Goal: Task Accomplishment & Management: Manage account settings

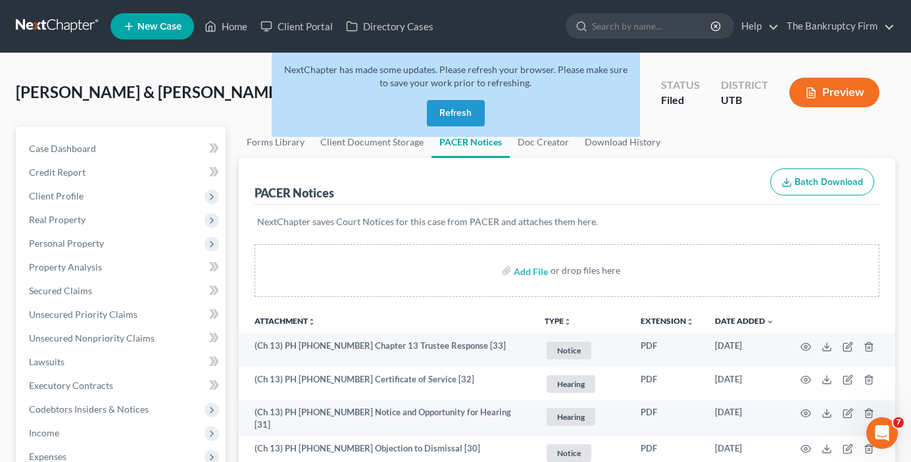
click at [457, 114] on button "Refresh" at bounding box center [456, 113] width 58 height 26
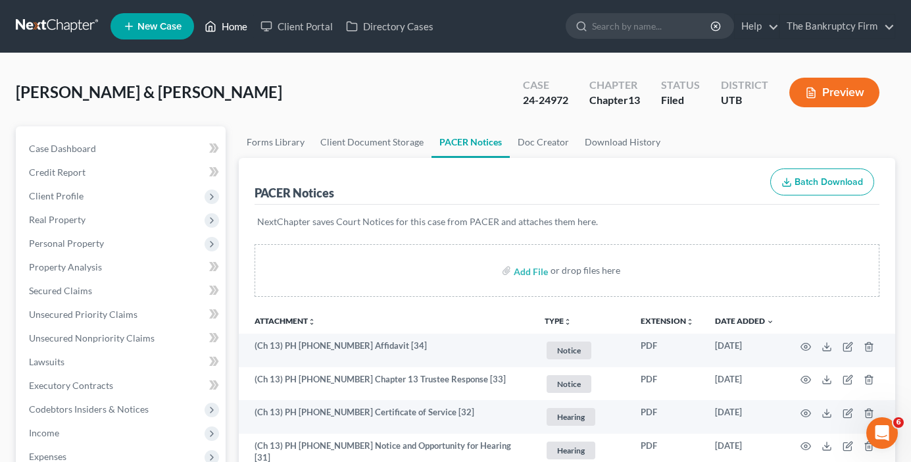
click at [227, 26] on link "Home" at bounding box center [226, 26] width 56 height 24
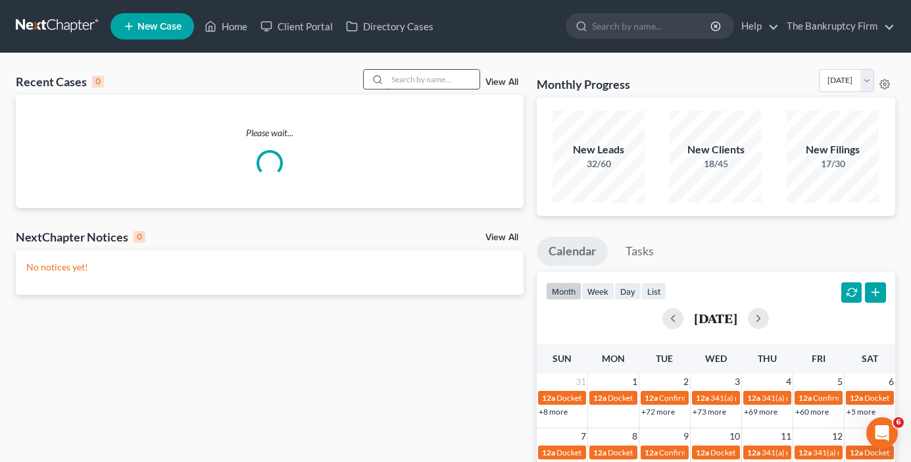
click at [417, 79] on input "search" at bounding box center [433, 79] width 92 height 19
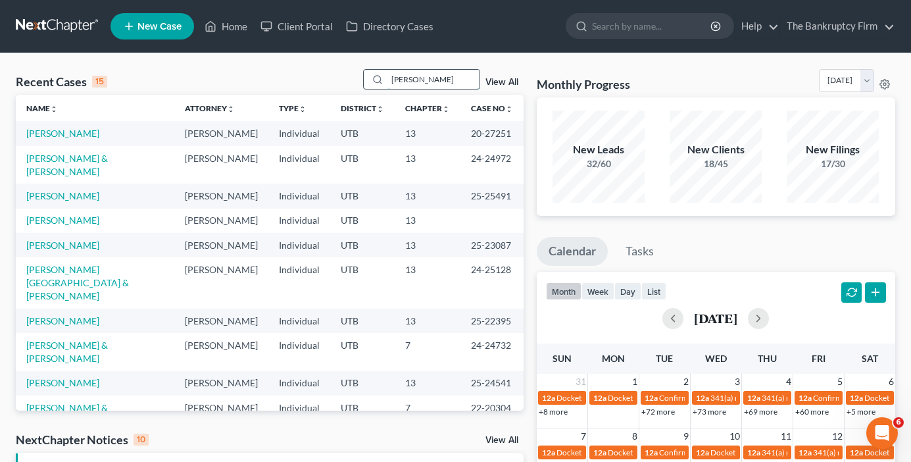
type input "[PERSON_NAME]"
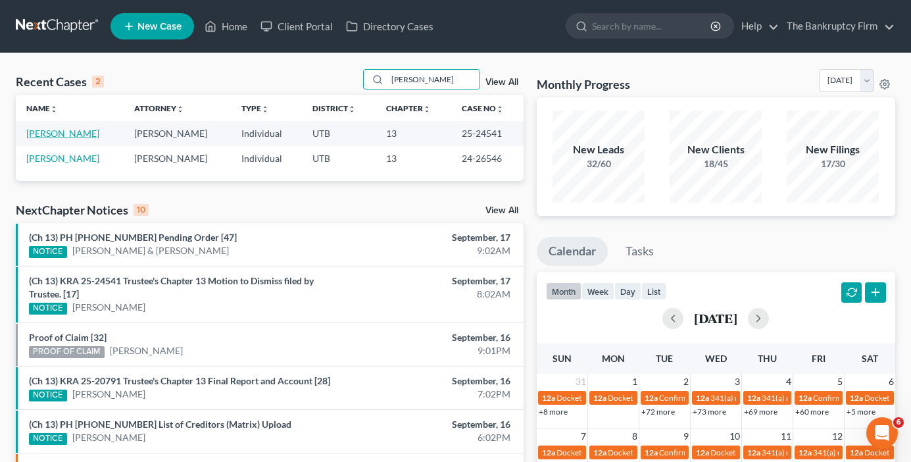
click at [54, 139] on link "[PERSON_NAME]" at bounding box center [62, 133] width 73 height 11
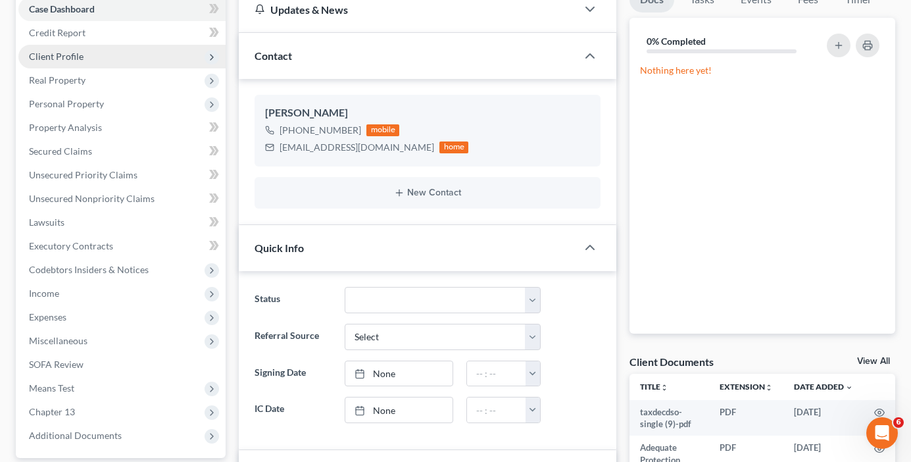
scroll to position [116, 0]
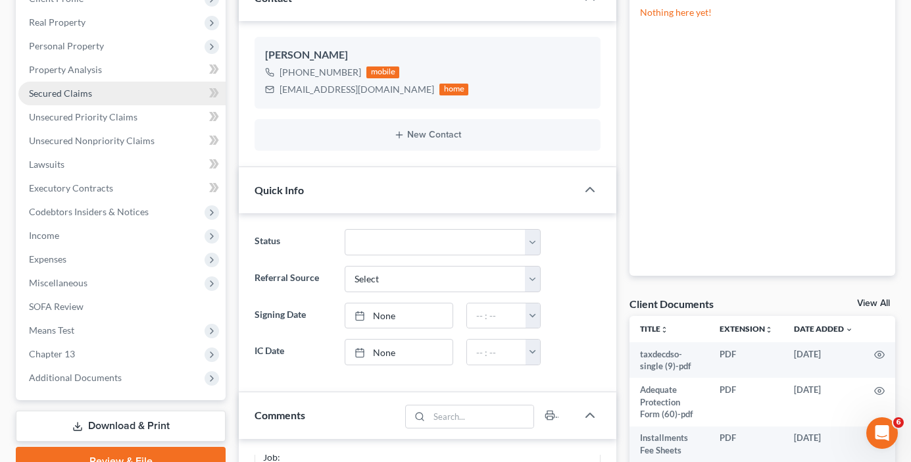
click at [66, 93] on span "Secured Claims" at bounding box center [60, 92] width 63 height 11
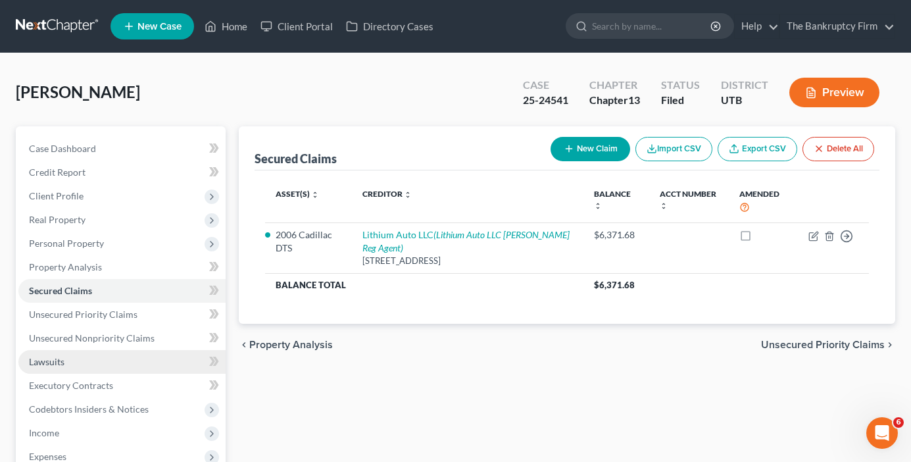
scroll to position [66, 0]
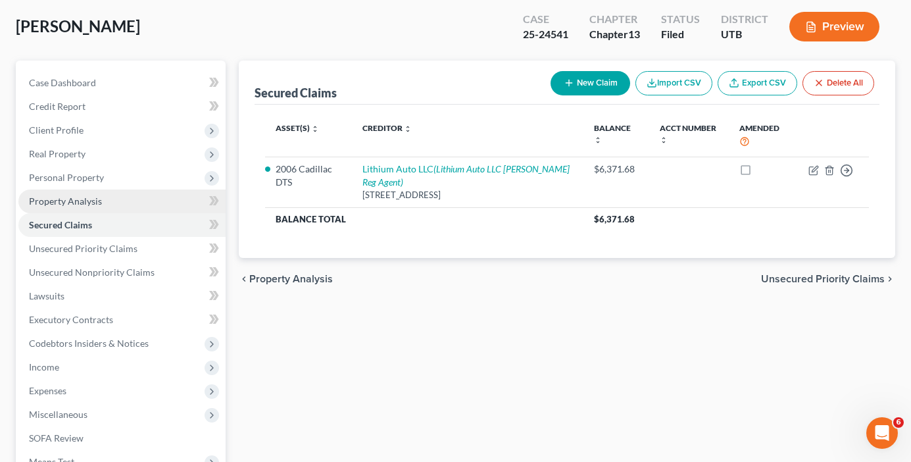
click at [70, 199] on span "Property Analysis" at bounding box center [65, 200] width 73 height 11
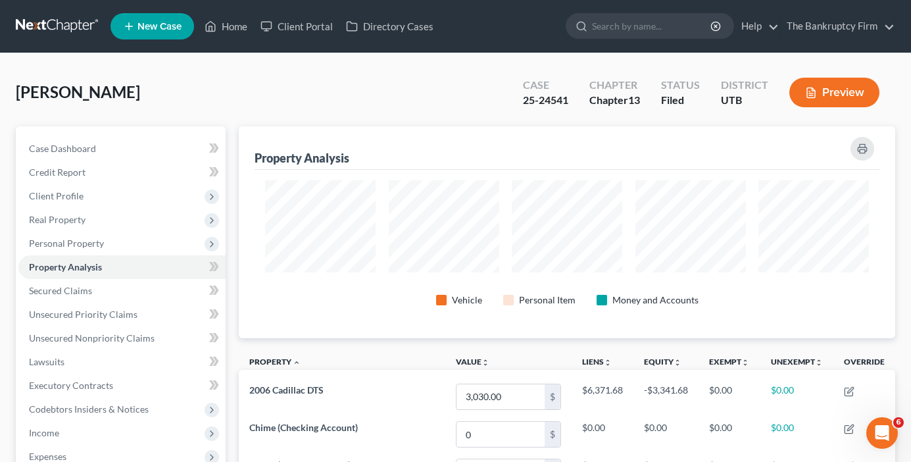
click at [1, 68] on div "[PERSON_NAME] Upgraded Case 25-24541 Chapter Chapter 13 Status Filed District […" at bounding box center [455, 399] width 911 height 693
drag, startPoint x: 571, startPoint y: 99, endPoint x: 523, endPoint y: 105, distance: 48.4
click at [523, 105] on div "Case 25-24541" at bounding box center [545, 93] width 66 height 39
copy div "25-24541"
click at [87, 72] on div "[PERSON_NAME] Upgraded Case 25-24541 Chapter Chapter 13 Status Filed District […" at bounding box center [455, 97] width 879 height 57
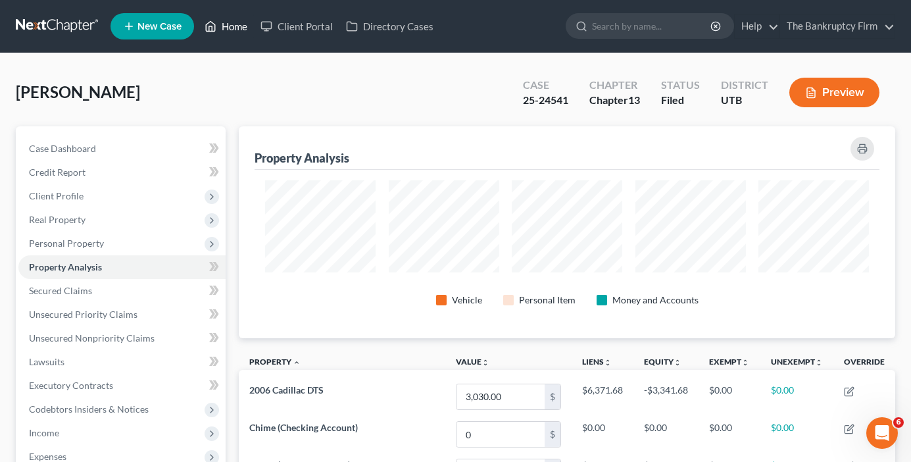
click at [229, 27] on link "Home" at bounding box center [226, 26] width 56 height 24
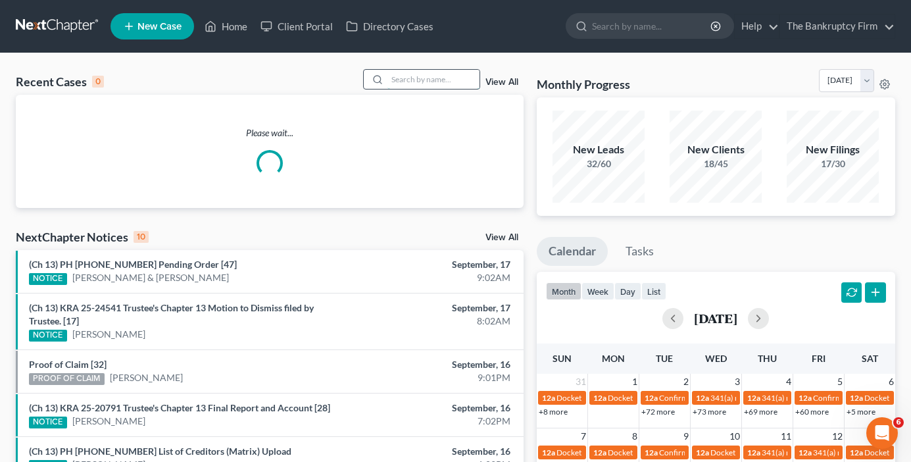
click at [414, 71] on input "search" at bounding box center [433, 79] width 92 height 19
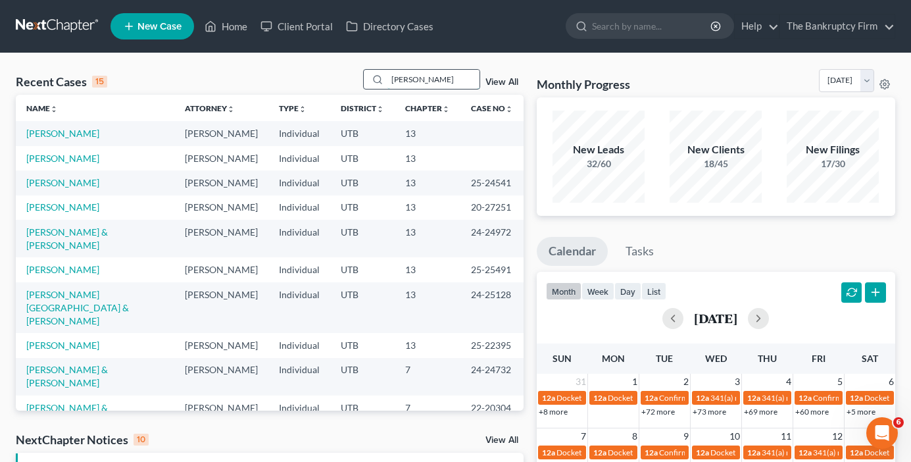
type input "[PERSON_NAME]"
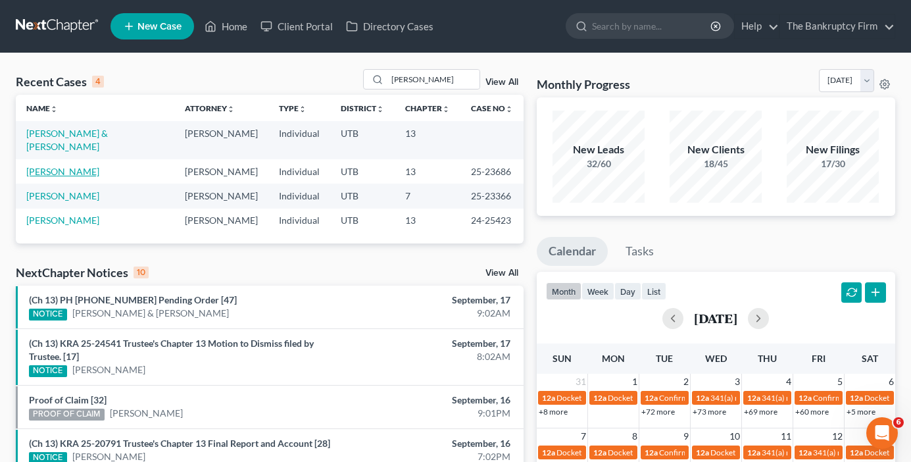
click at [69, 166] on link "[PERSON_NAME]" at bounding box center [62, 171] width 73 height 11
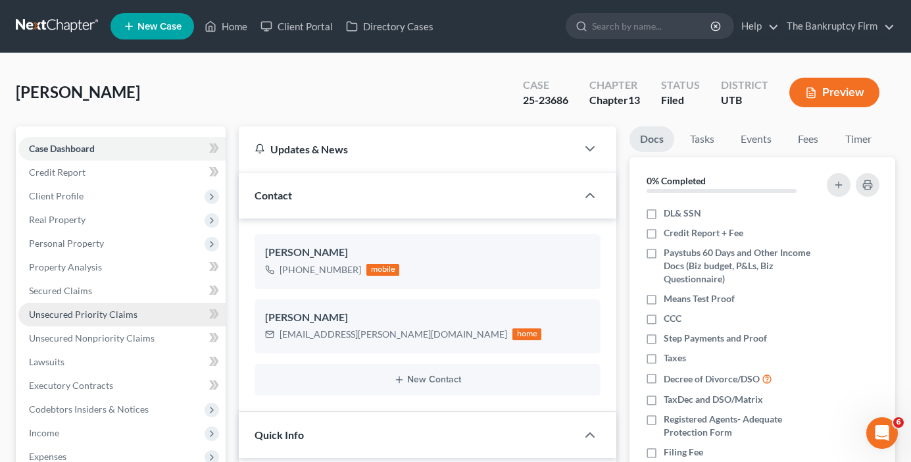
click at [89, 318] on span "Unsecured Priority Claims" at bounding box center [83, 313] width 108 height 11
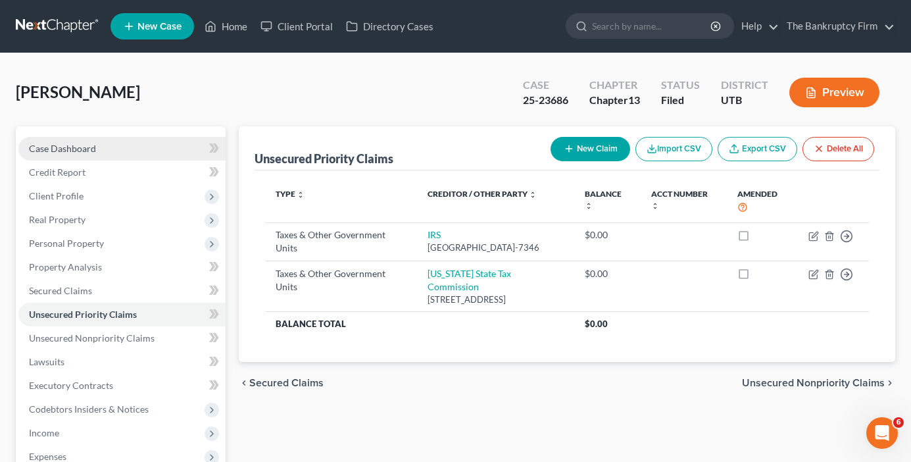
click at [83, 149] on span "Case Dashboard" at bounding box center [62, 148] width 67 height 11
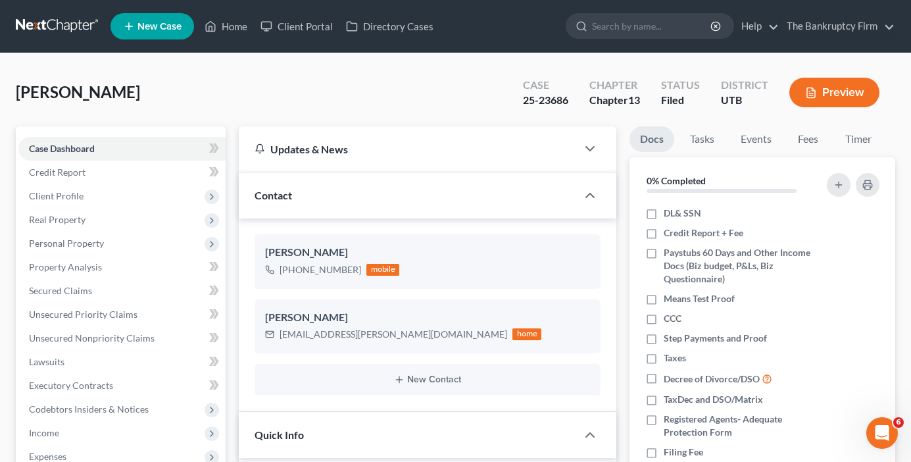
click at [195, 83] on div "[PERSON_NAME] Upgraded Case 25-23686 Chapter Chapter 13 Status Filed District […" at bounding box center [455, 97] width 879 height 57
click at [233, 16] on link "Home" at bounding box center [226, 26] width 56 height 24
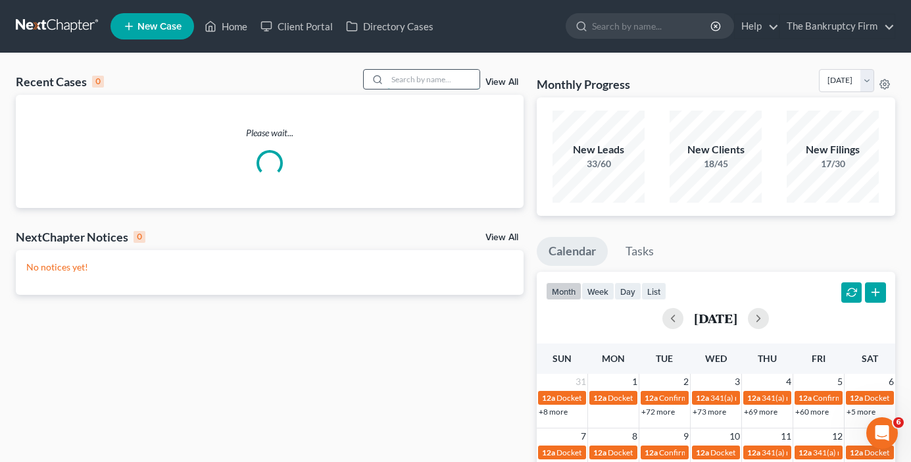
click at [425, 80] on input "search" at bounding box center [433, 79] width 92 height 19
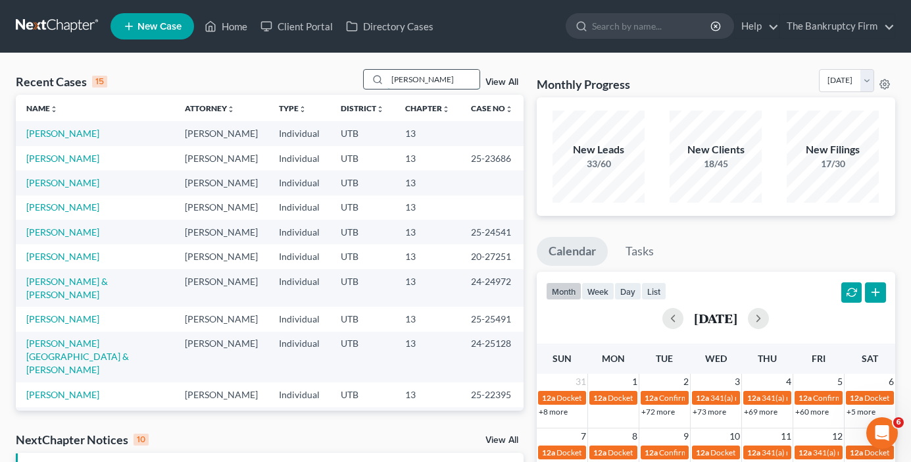
type input "[PERSON_NAME]"
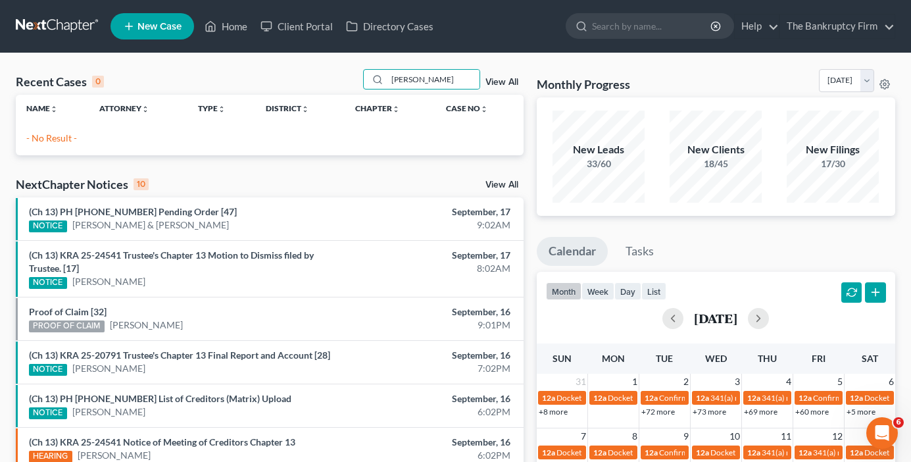
click at [500, 81] on link "View All" at bounding box center [501, 82] width 33 height 9
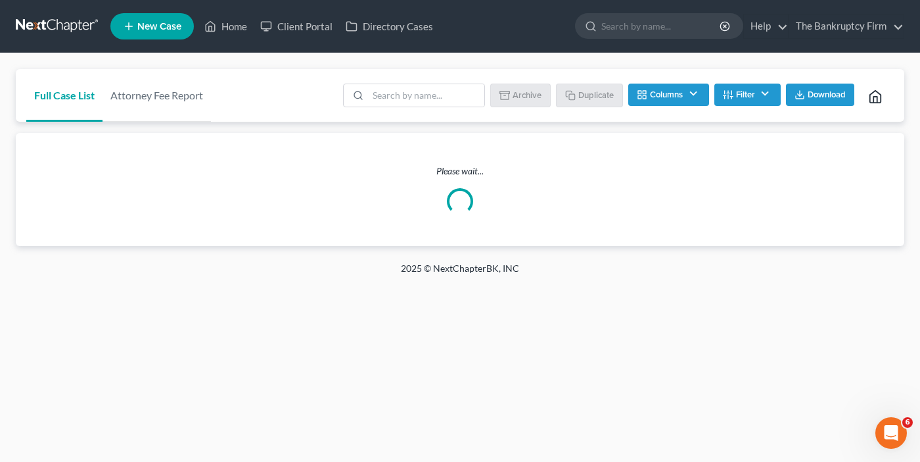
click at [745, 97] on button "Filter" at bounding box center [748, 94] width 66 height 22
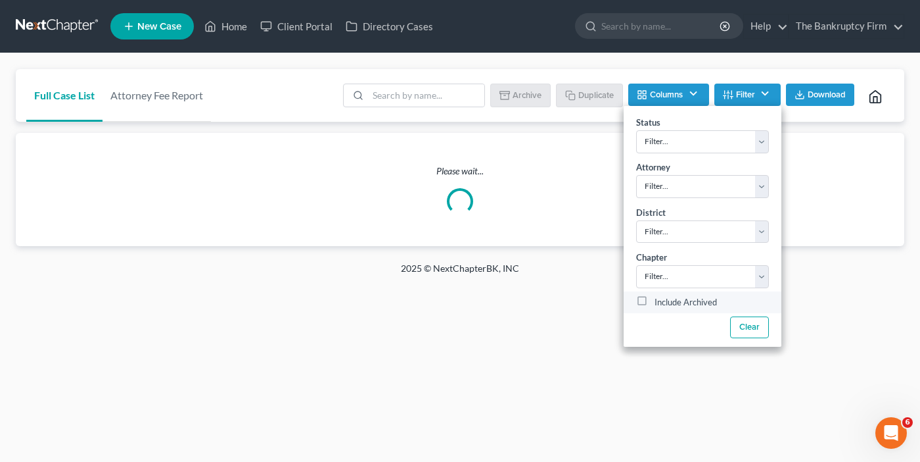
click at [655, 303] on label "Include Archived" at bounding box center [686, 303] width 62 height 16
click at [660, 303] on input "Include Archived" at bounding box center [664, 299] width 9 height 9
checkbox input "true"
click at [416, 99] on input "search" at bounding box center [426, 95] width 116 height 22
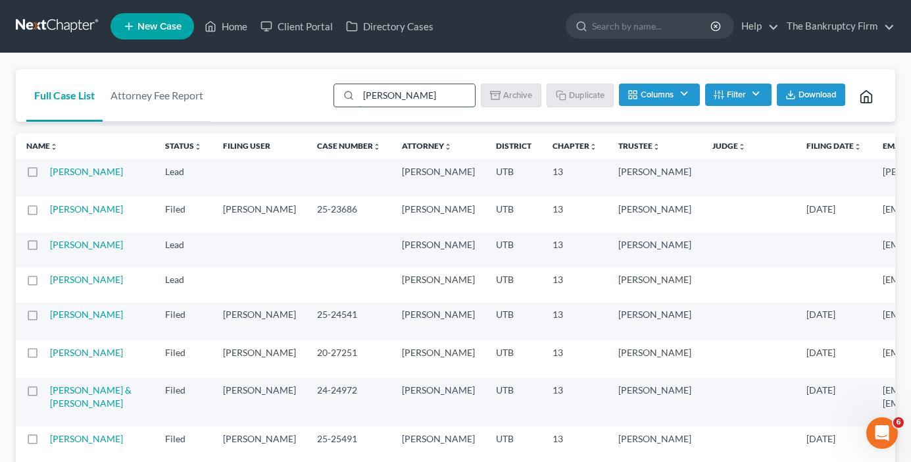
type input "[PERSON_NAME]"
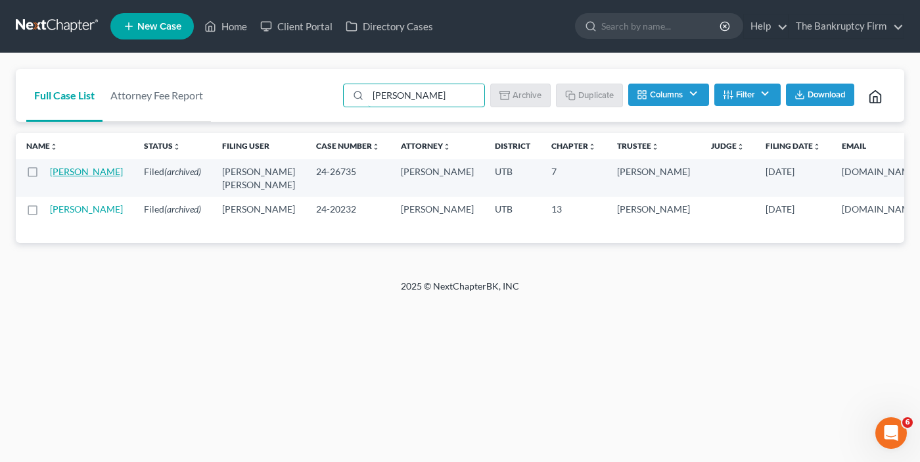
click at [69, 170] on link "[PERSON_NAME]" at bounding box center [86, 171] width 73 height 11
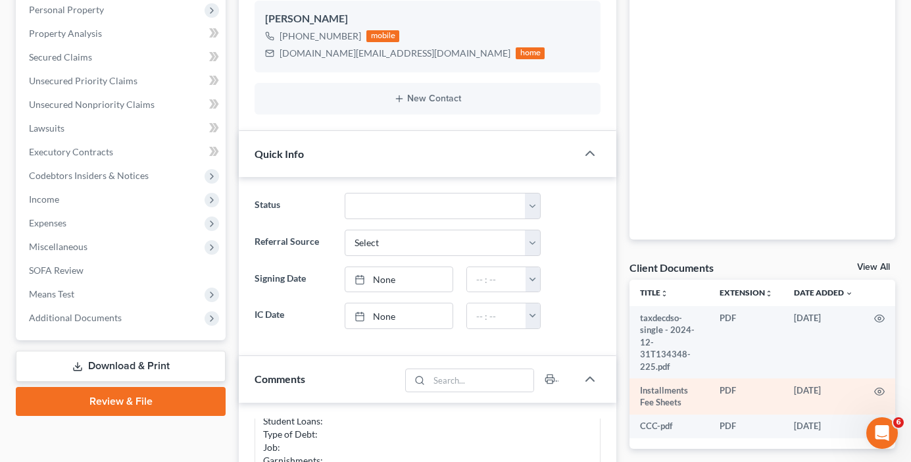
scroll to position [263, 0]
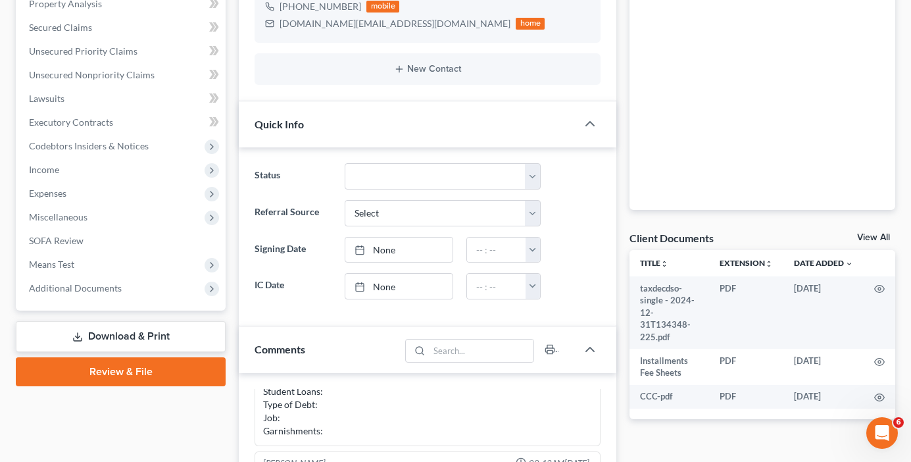
click at [865, 239] on link "View All" at bounding box center [873, 237] width 33 height 9
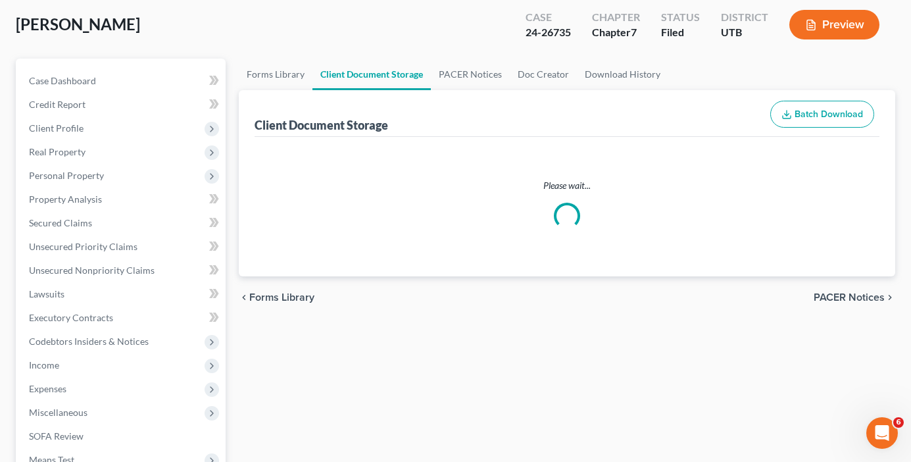
scroll to position [2, 0]
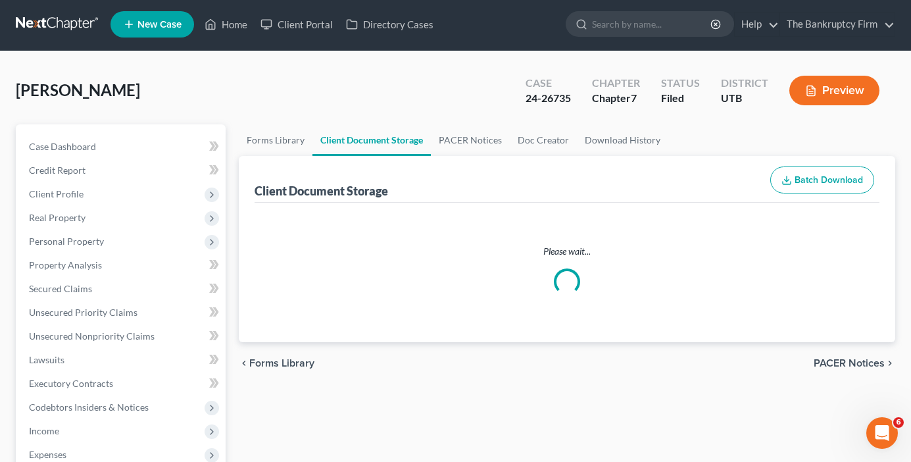
select select "30"
select select "53"
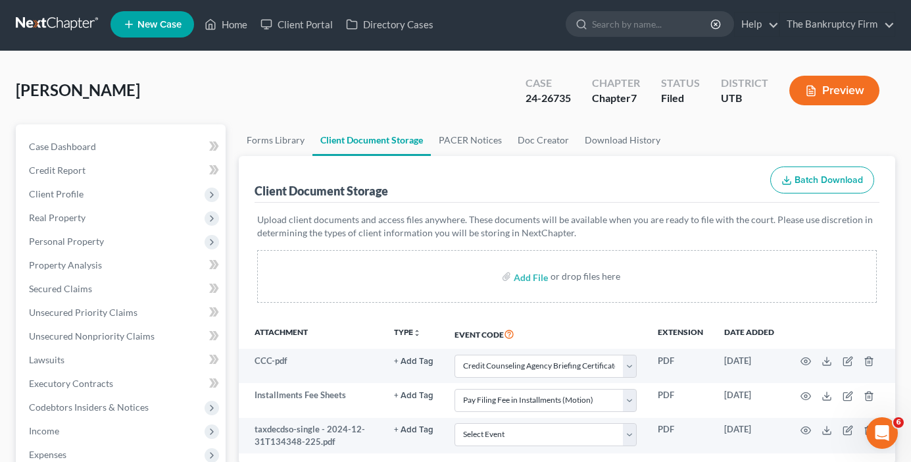
scroll to position [0, 0]
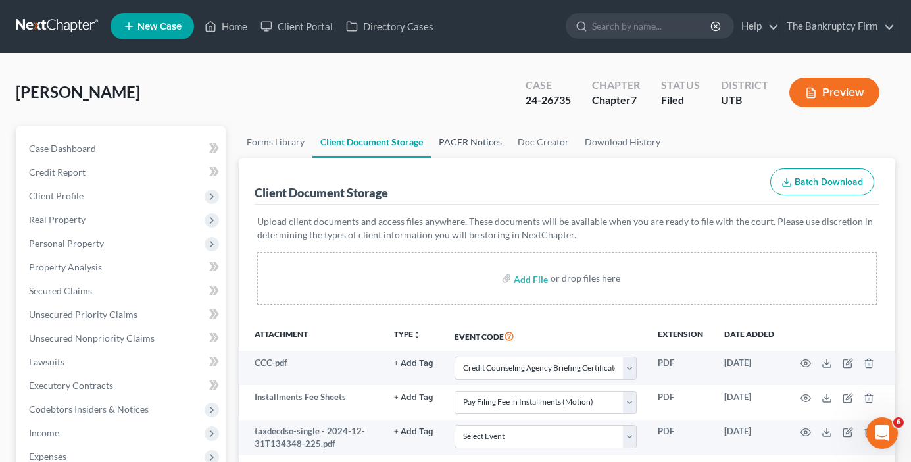
click at [459, 141] on link "PACER Notices" at bounding box center [470, 142] width 79 height 32
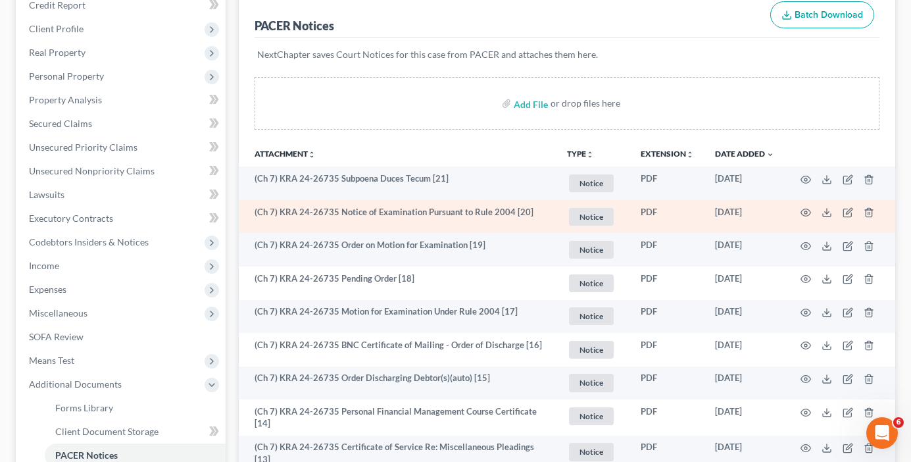
scroll to position [197, 0]
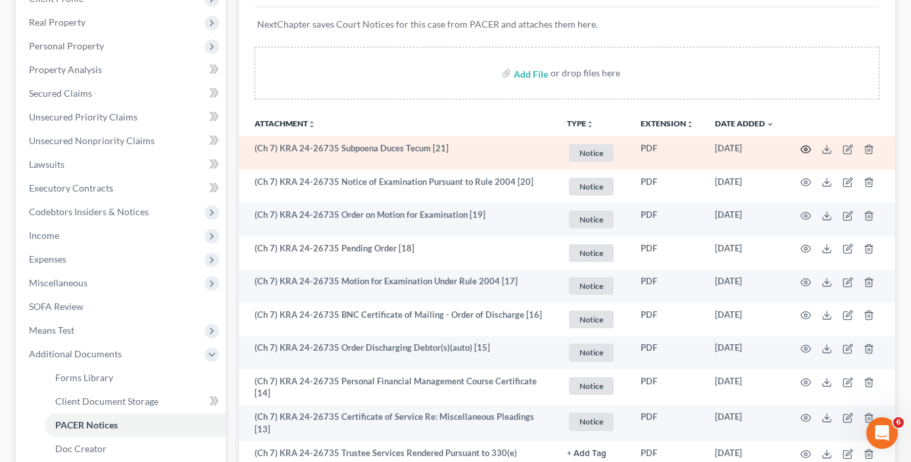
click at [808, 147] on icon "button" at bounding box center [805, 149] width 11 height 11
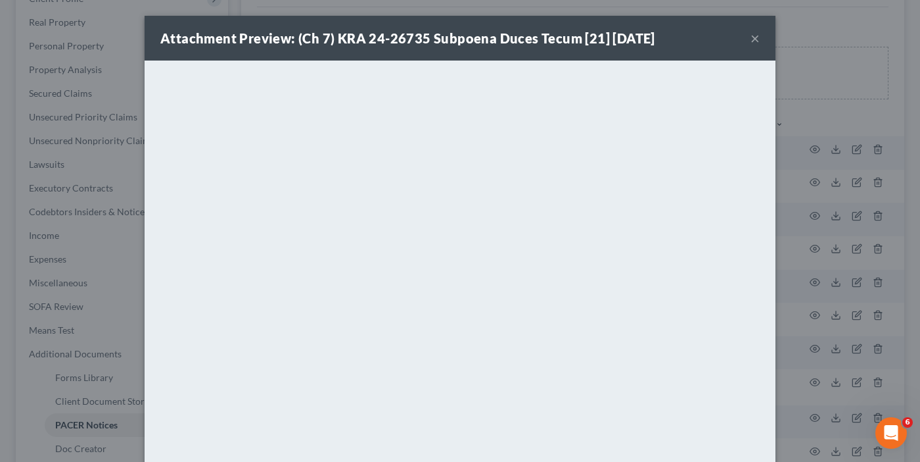
click at [752, 37] on button "×" at bounding box center [755, 38] width 9 height 16
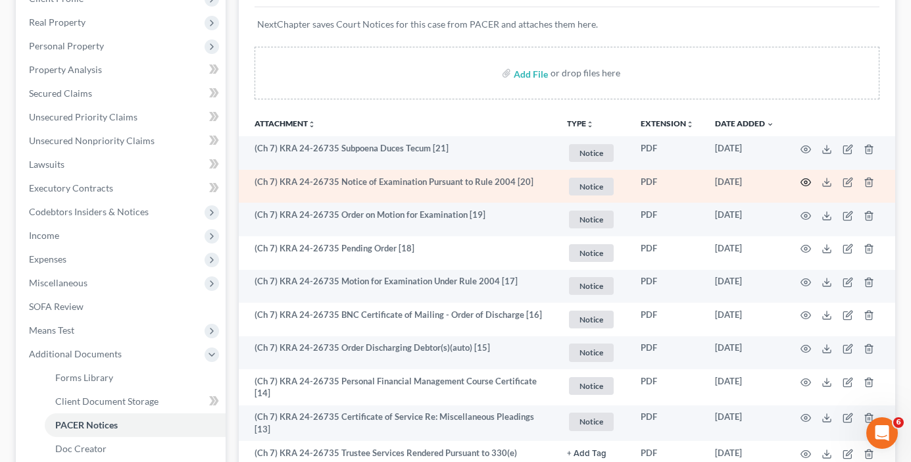
click at [807, 183] on icon "button" at bounding box center [805, 182] width 11 height 11
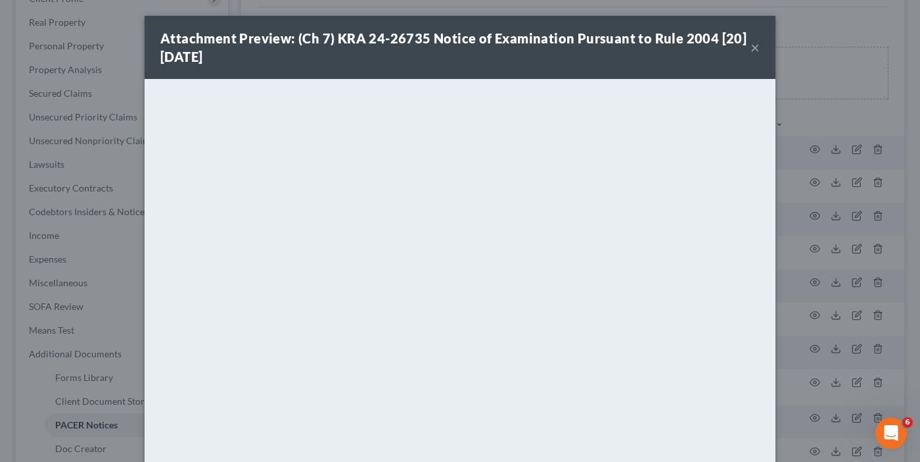
click at [751, 46] on button "×" at bounding box center [755, 47] width 9 height 16
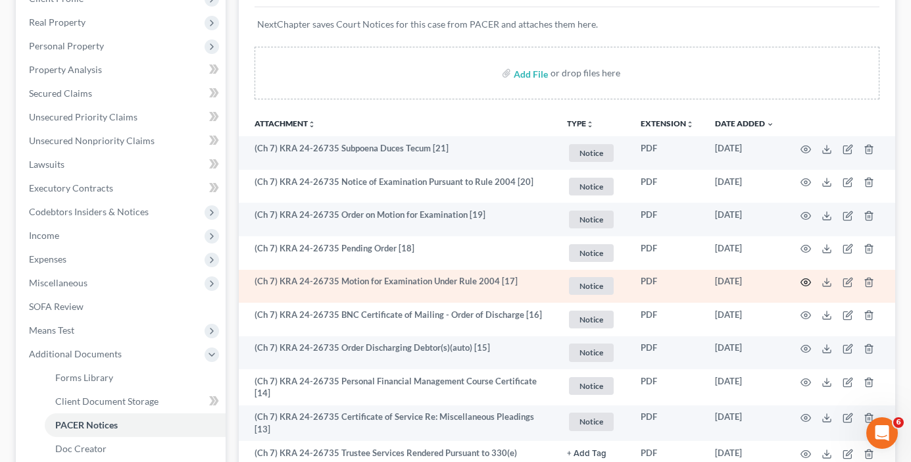
click at [806, 281] on circle "button" at bounding box center [805, 282] width 3 height 3
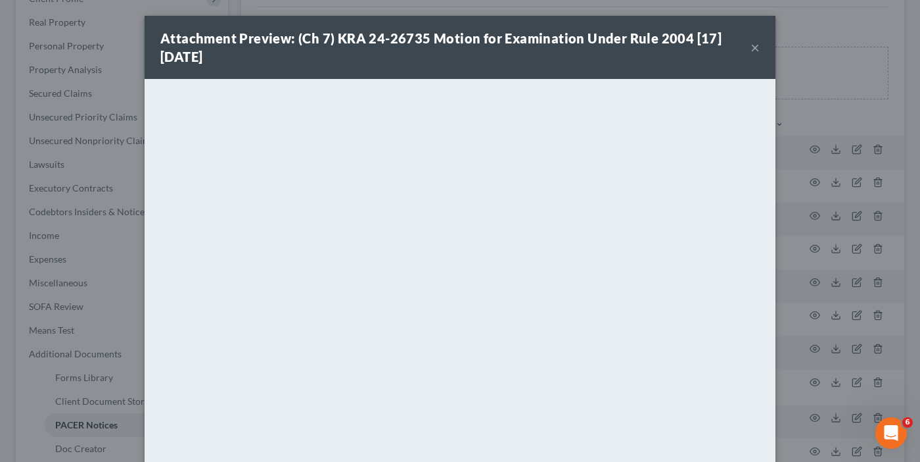
click at [751, 43] on button "×" at bounding box center [755, 47] width 9 height 16
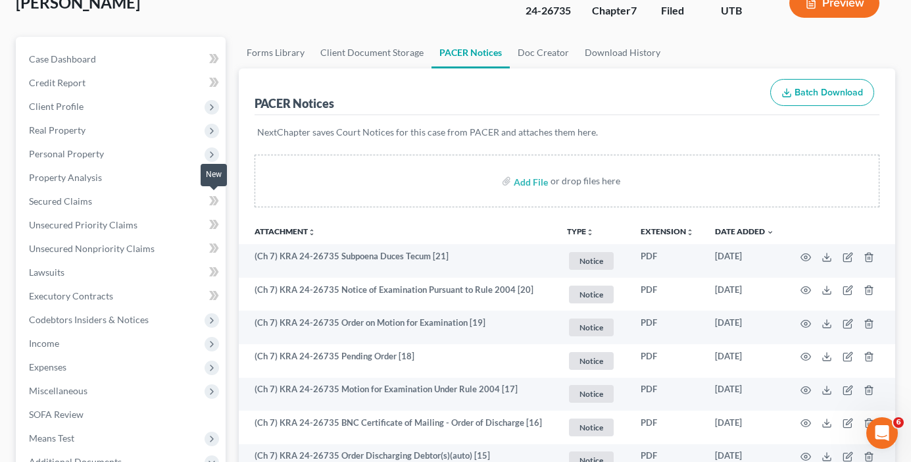
scroll to position [131, 0]
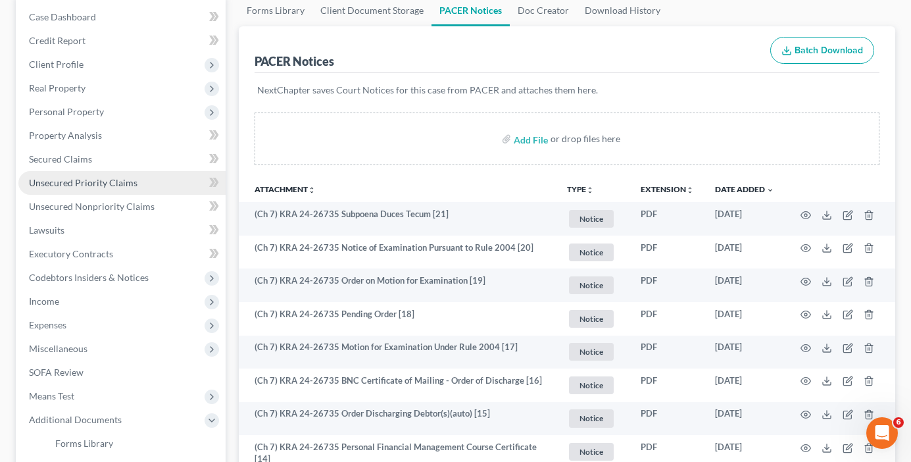
click at [114, 181] on span "Unsecured Priority Claims" at bounding box center [83, 182] width 108 height 11
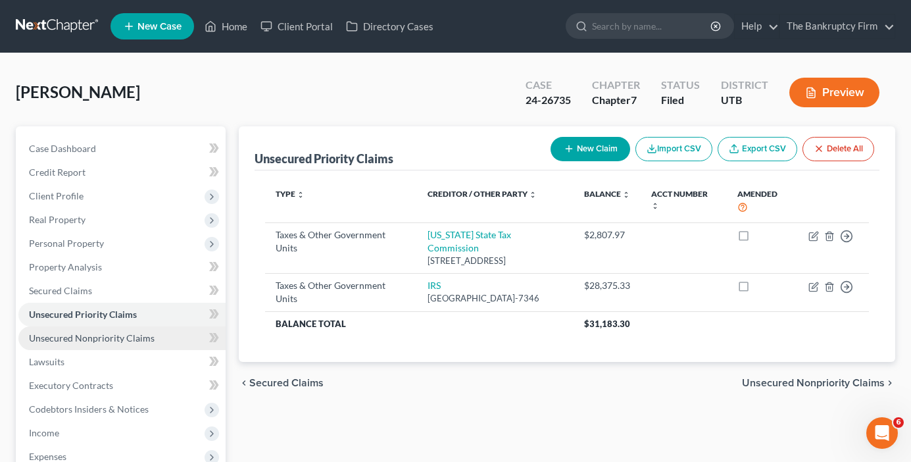
click at [119, 345] on link "Unsecured Nonpriority Claims" at bounding box center [121, 338] width 207 height 24
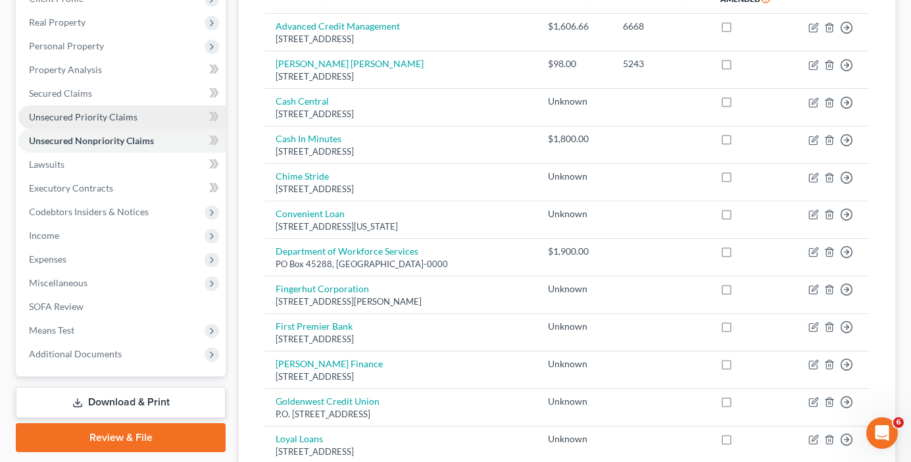
click at [78, 119] on span "Unsecured Priority Claims" at bounding box center [83, 116] width 108 height 11
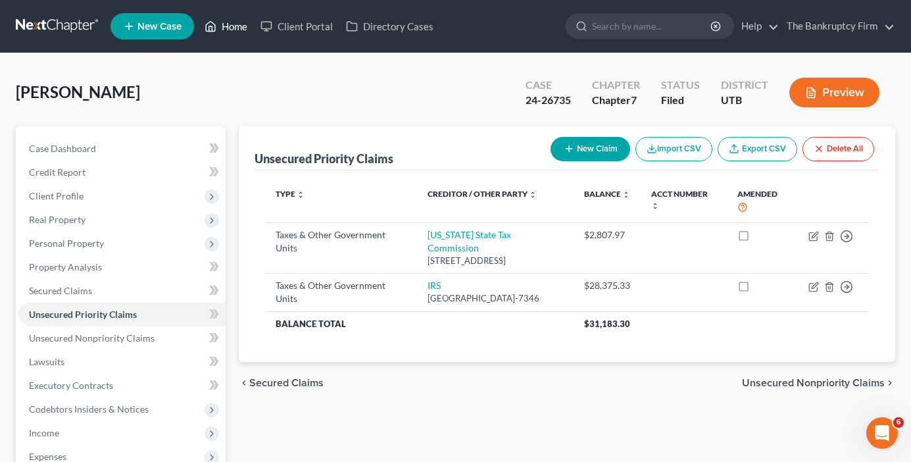
click at [235, 28] on link "Home" at bounding box center [226, 26] width 56 height 24
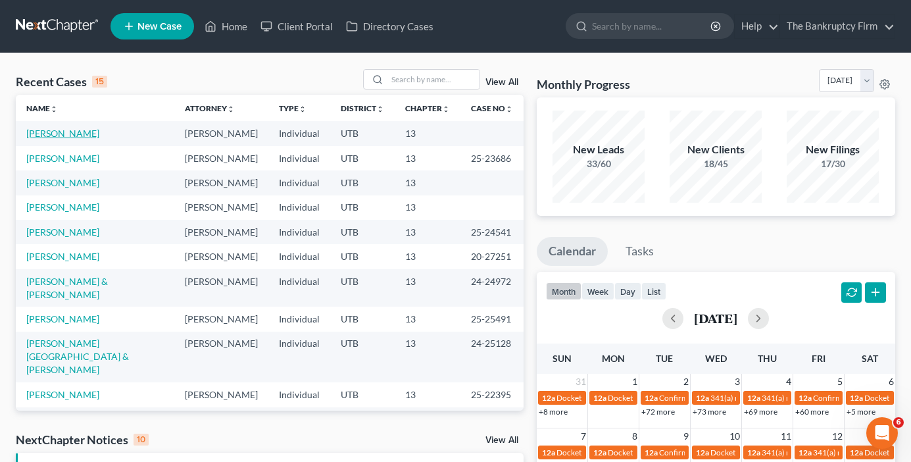
click at [71, 137] on link "[PERSON_NAME]" at bounding box center [62, 133] width 73 height 11
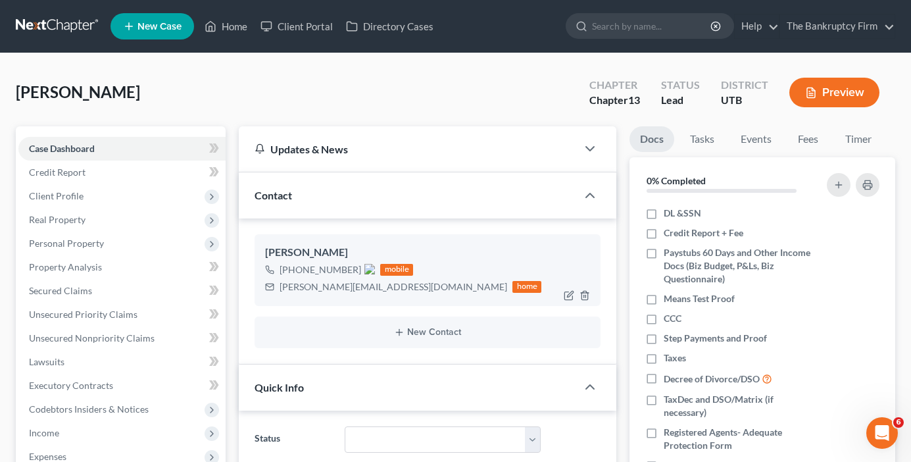
drag, startPoint x: 291, startPoint y: 269, endPoint x: 354, endPoint y: 268, distance: 63.1
click at [354, 268] on span "[PHONE_NUMBER]" at bounding box center [326, 269] width 95 height 11
copy span "[PHONE_NUMBER]"
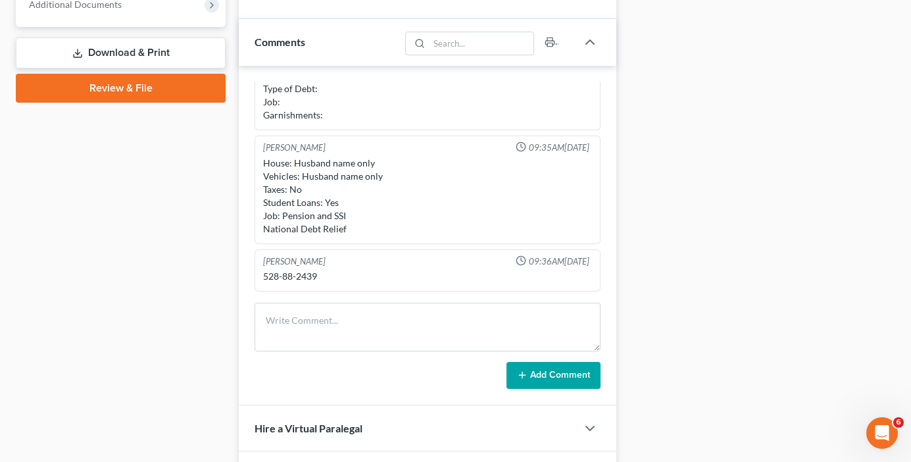
scroll to position [592, 0]
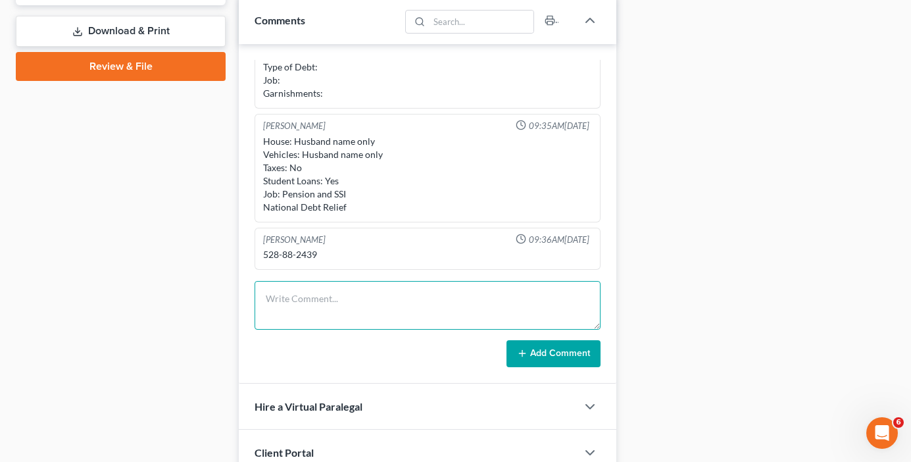
click at [282, 299] on textarea at bounding box center [427, 305] width 346 height 49
type textarea "Need to file a law suit against student loans"
click at [551, 354] on button "Add Comment" at bounding box center [553, 354] width 94 height 28
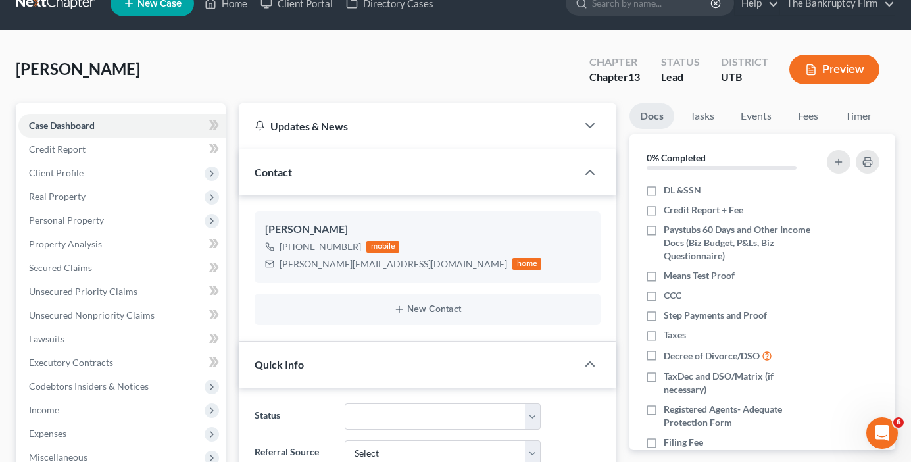
scroll to position [0, 0]
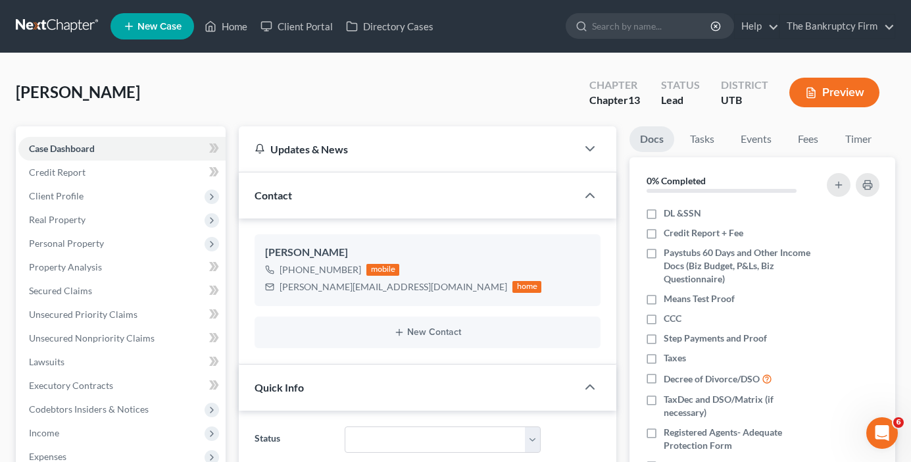
click at [229, 124] on div "[PERSON_NAME] Upgraded Chapter Chapter 13 Status Lead District UTB Preview" at bounding box center [455, 97] width 879 height 57
click at [238, 26] on link "Home" at bounding box center [226, 26] width 56 height 24
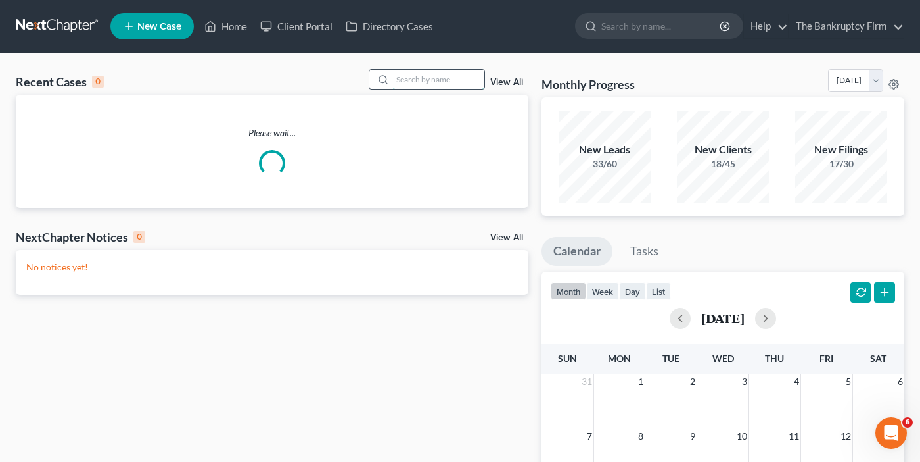
click at [416, 75] on input "search" at bounding box center [439, 79] width 92 height 19
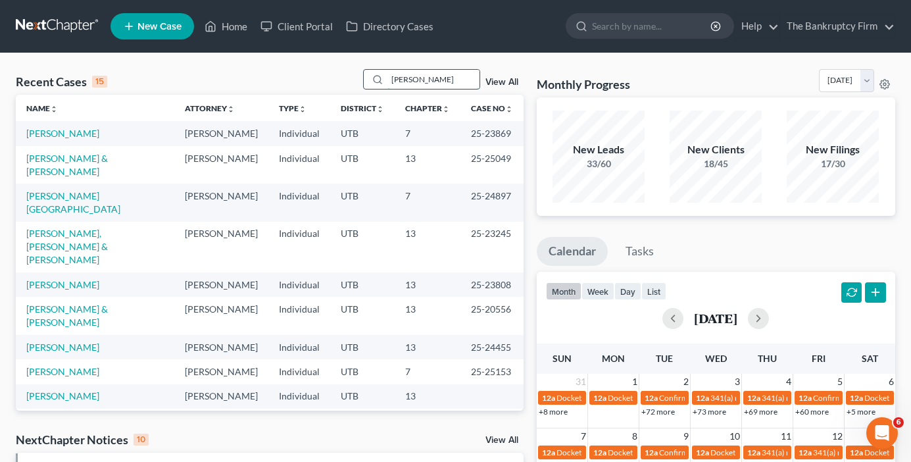
type input "[PERSON_NAME]"
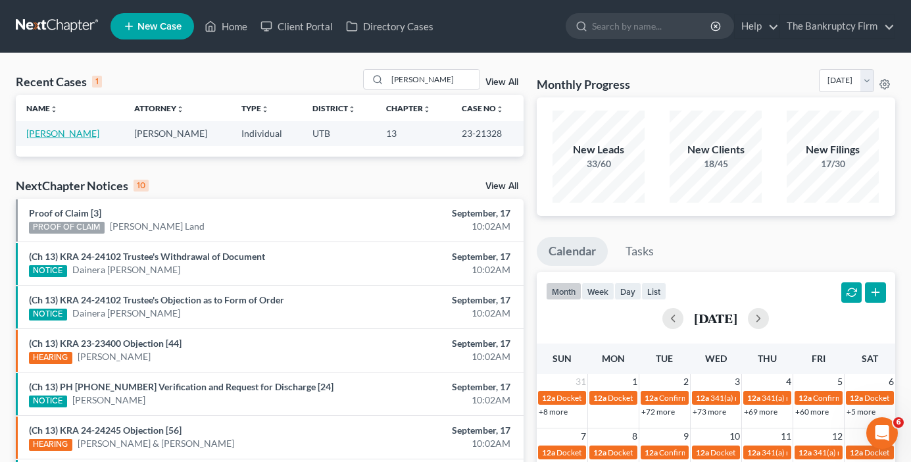
click at [61, 135] on link "[PERSON_NAME]" at bounding box center [62, 133] width 73 height 11
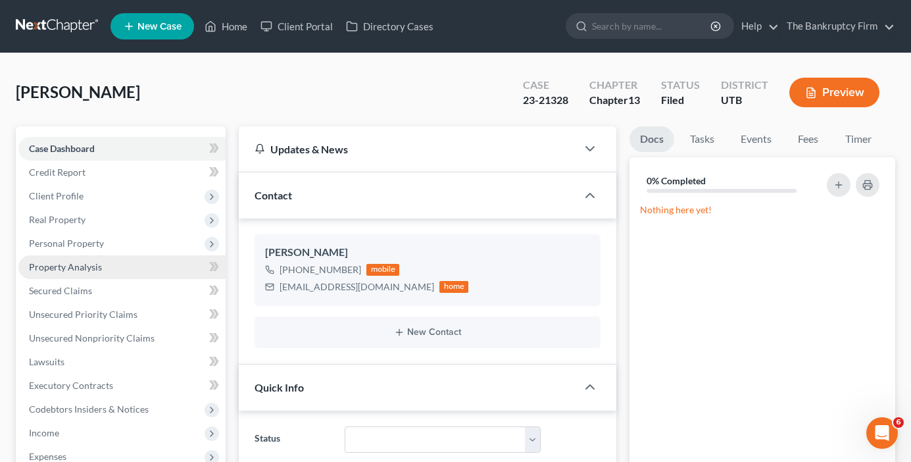
click at [76, 270] on span "Property Analysis" at bounding box center [65, 266] width 73 height 11
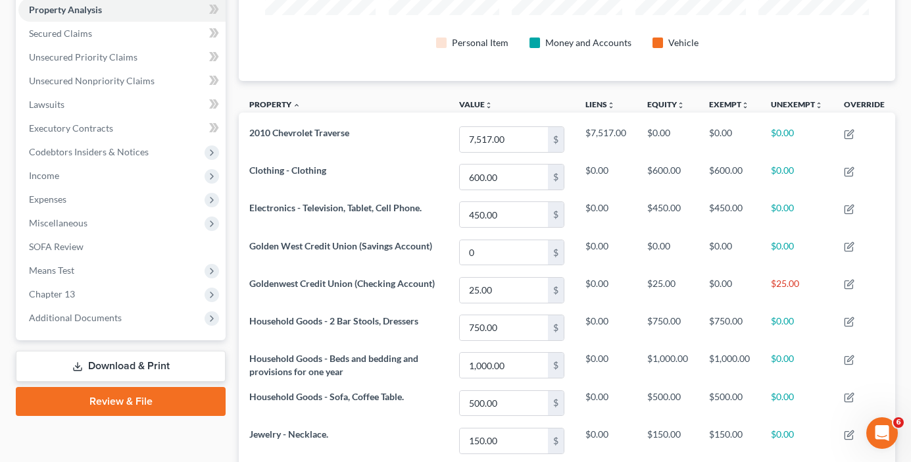
scroll to position [329, 0]
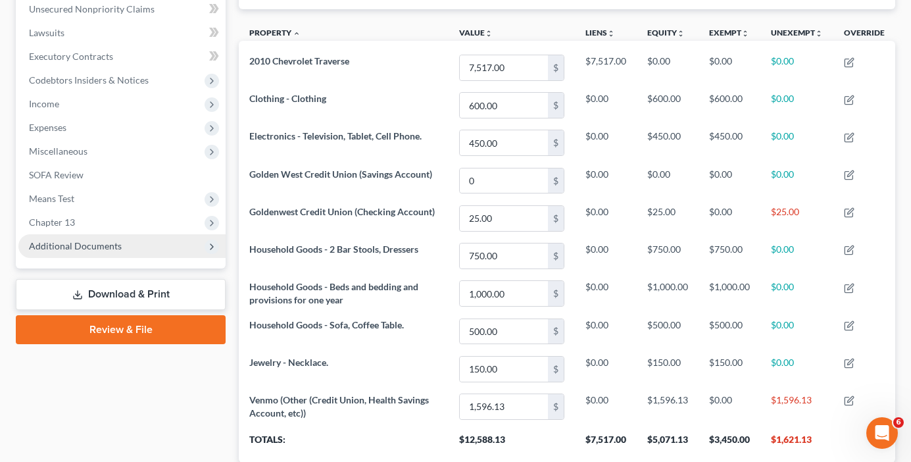
click at [97, 244] on span "Additional Documents" at bounding box center [75, 245] width 93 height 11
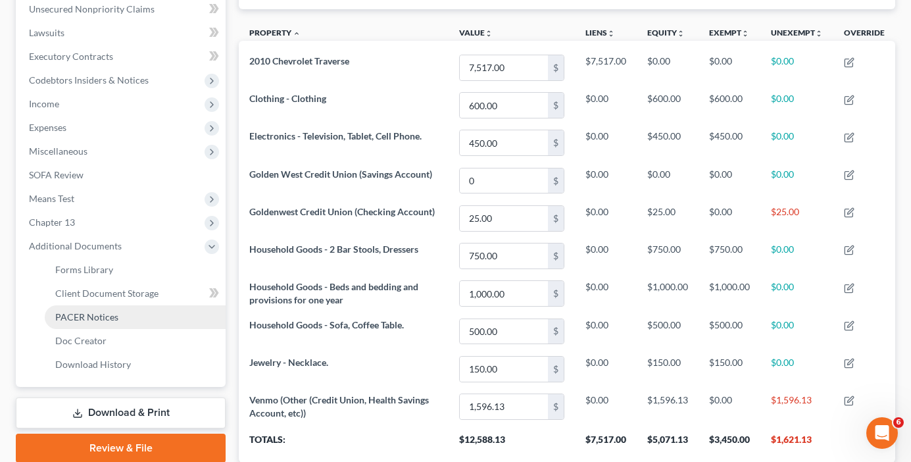
click at [93, 315] on span "PACER Notices" at bounding box center [86, 316] width 63 height 11
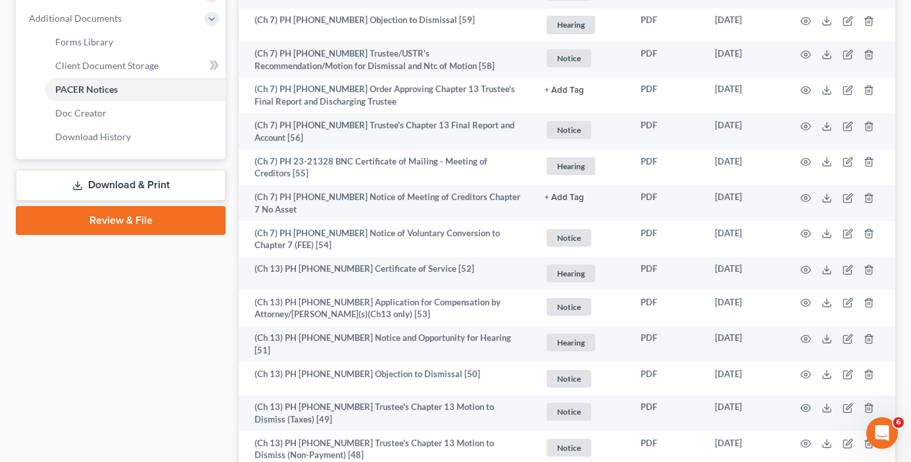
scroll to position [329, 0]
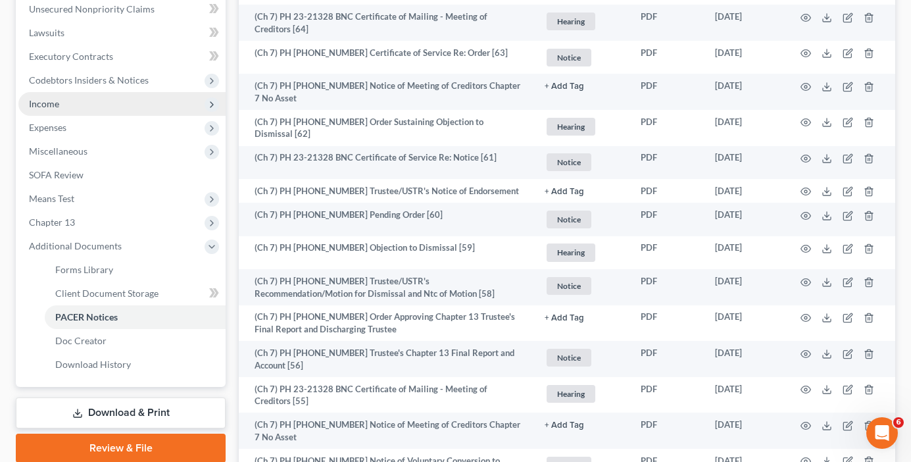
click at [48, 103] on span "Income" at bounding box center [44, 103] width 30 height 11
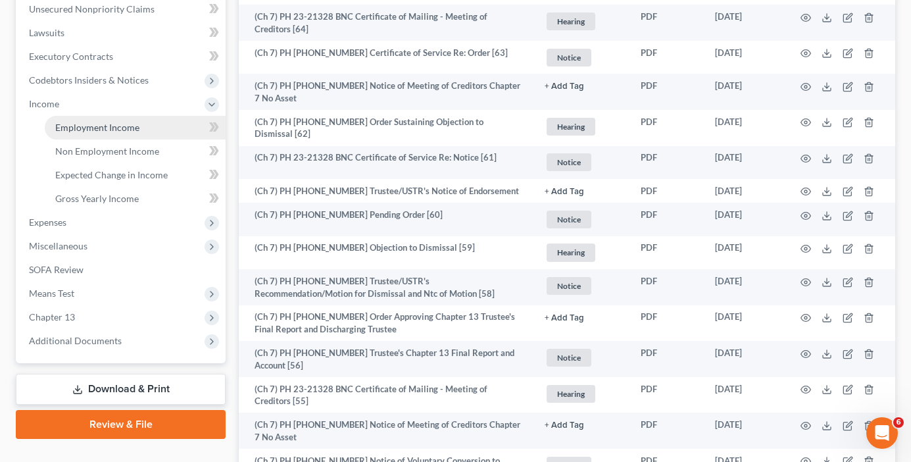
click at [134, 122] on span "Employment Income" at bounding box center [97, 127] width 84 height 11
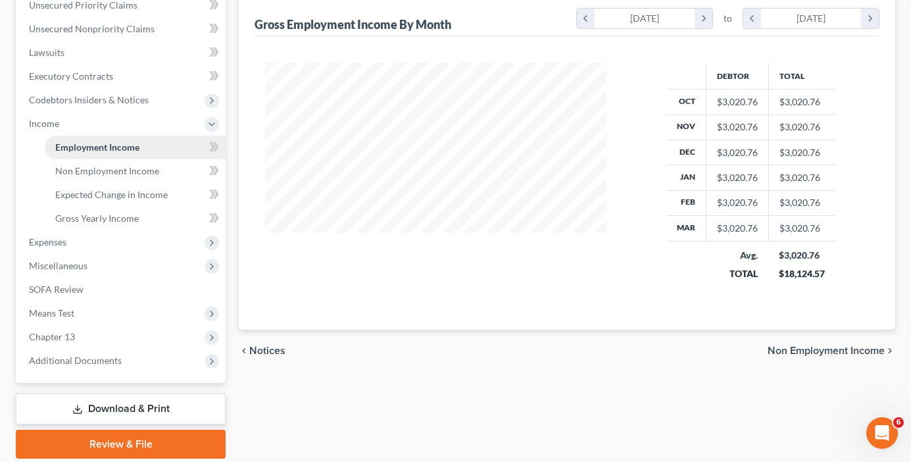
scroll to position [329, 0]
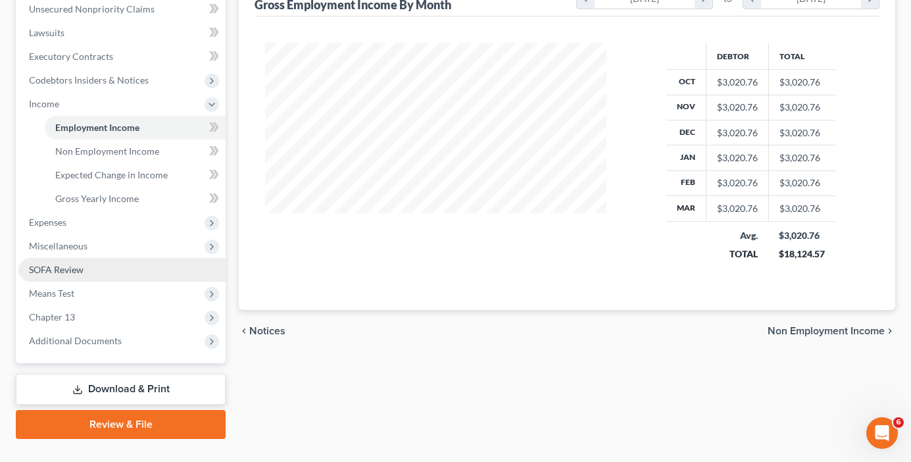
click at [67, 268] on span "SOFA Review" at bounding box center [56, 269] width 55 height 11
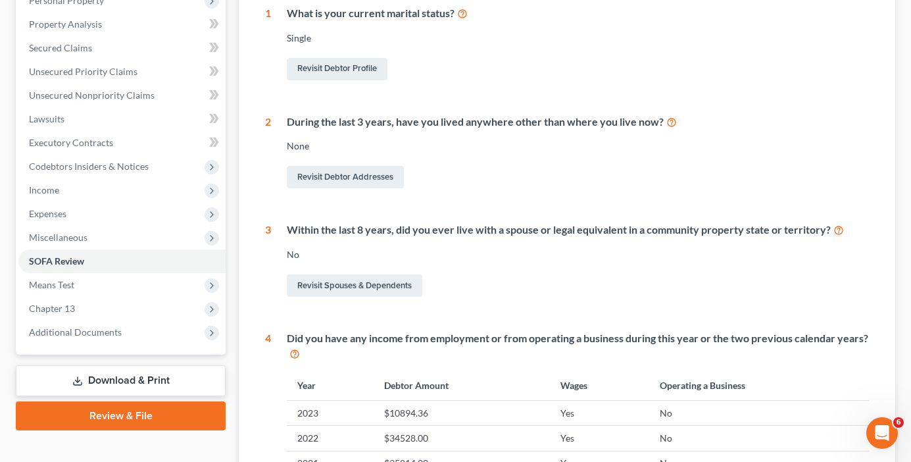
scroll to position [263, 0]
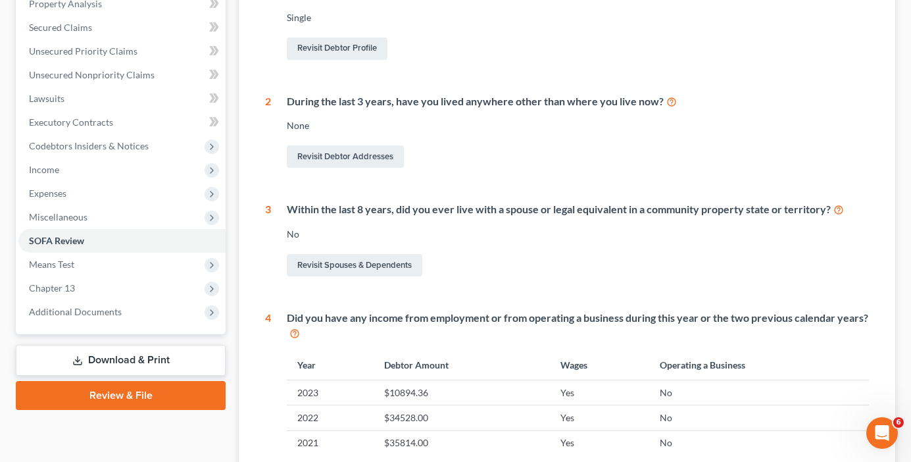
click at [230, 442] on div "Case Dashboard Payments Invoices Payments Payments Credit Report Client Profile" at bounding box center [120, 277] width 223 height 828
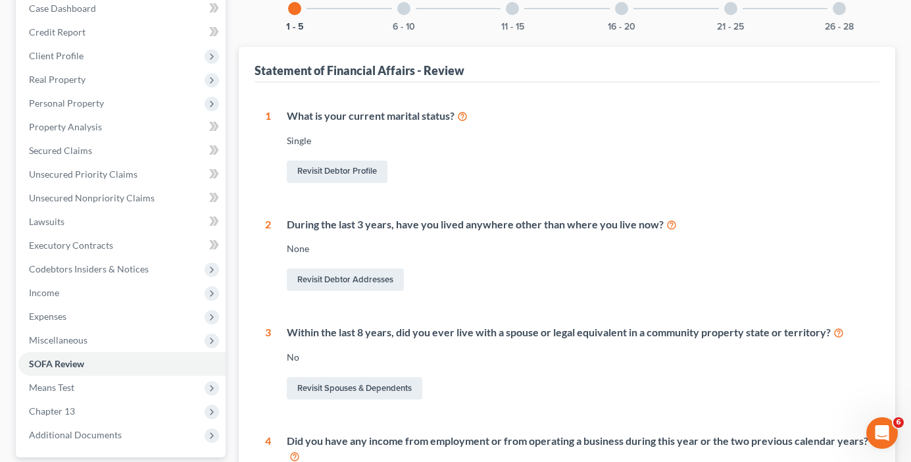
scroll to position [0, 0]
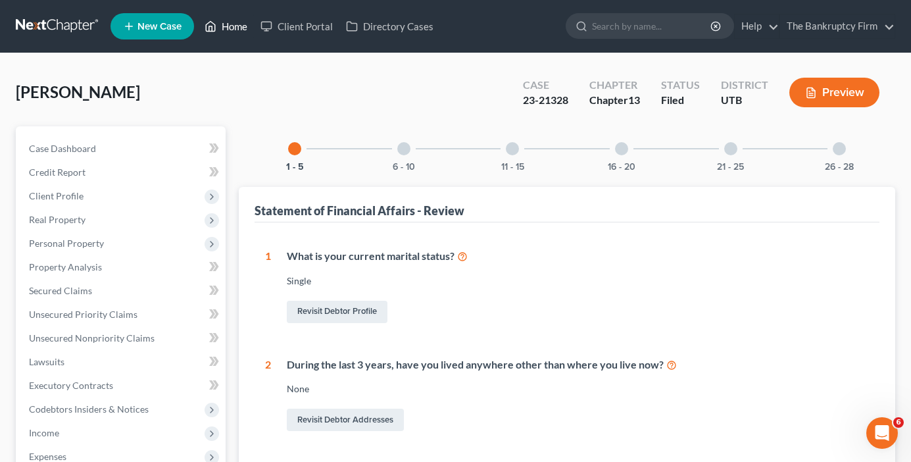
click at [229, 24] on link "Home" at bounding box center [226, 26] width 56 height 24
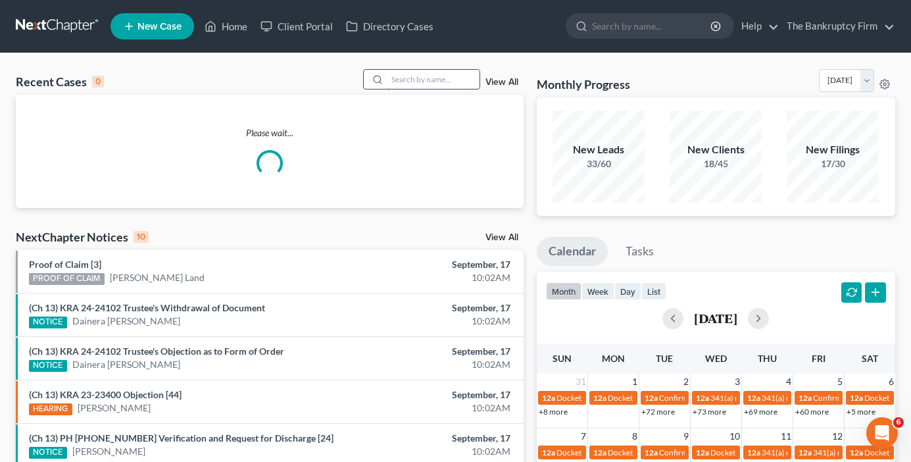
click at [410, 79] on input "search" at bounding box center [433, 79] width 92 height 19
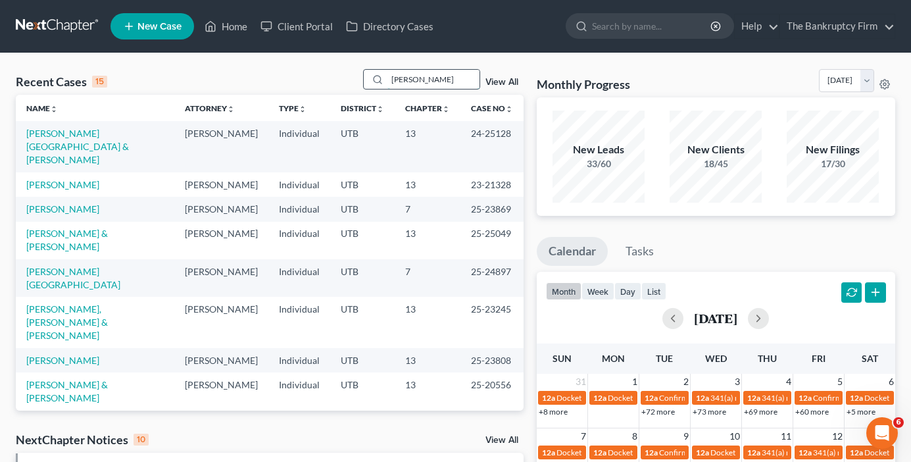
type input "[PERSON_NAME]"
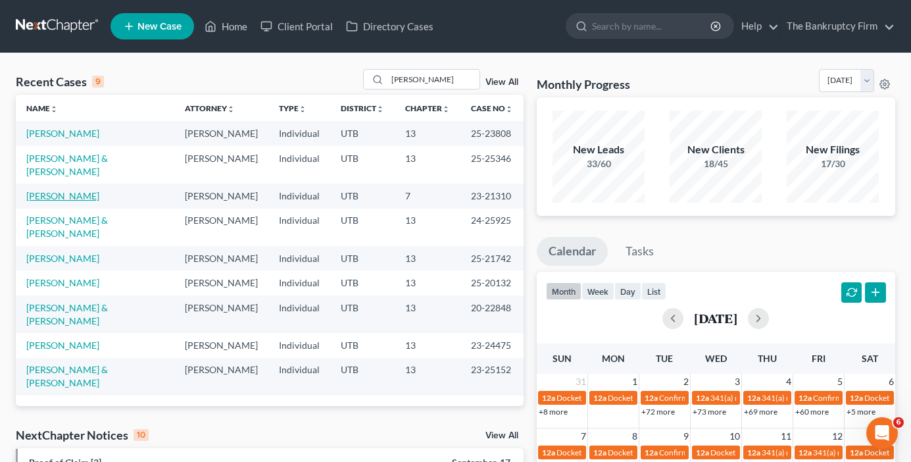
click at [72, 190] on link "[PERSON_NAME]" at bounding box center [62, 195] width 73 height 11
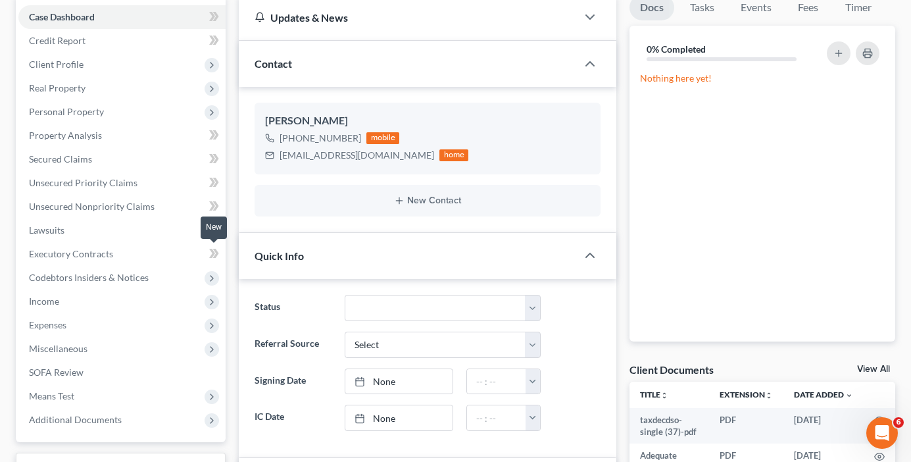
scroll to position [197, 0]
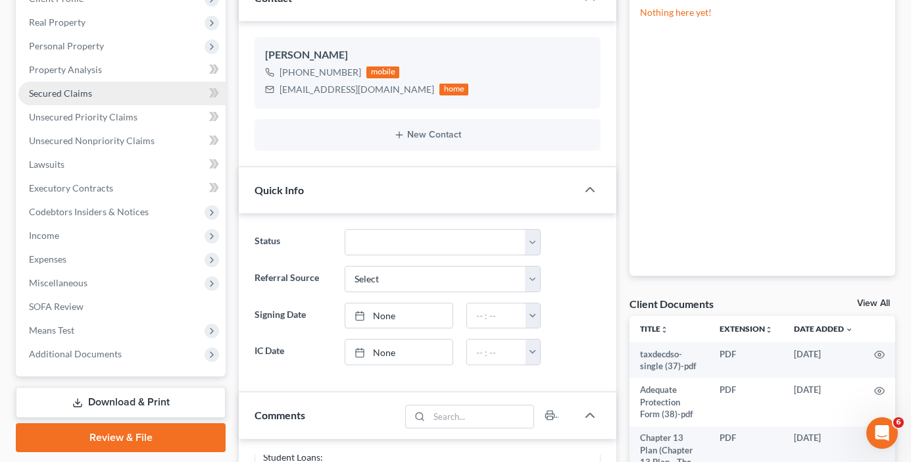
click at [76, 98] on span "Secured Claims" at bounding box center [60, 92] width 63 height 11
